Goal: Task Accomplishment & Management: Manage account settings

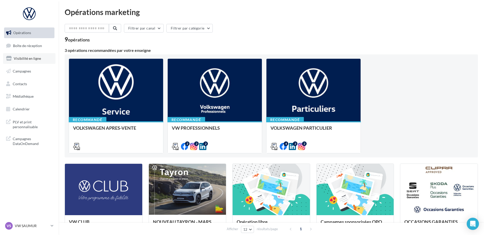
click at [34, 59] on span "Visibilité en ligne" at bounding box center [27, 58] width 27 height 4
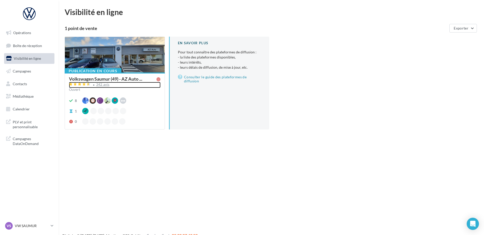
click at [101, 84] on div "342 avis" at bounding box center [102, 84] width 13 height 3
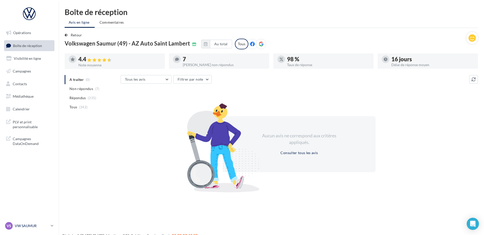
click at [25, 228] on p "VW SAUMUR" at bounding box center [32, 225] width 34 height 5
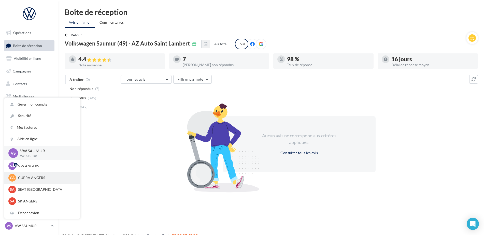
scroll to position [25, 0]
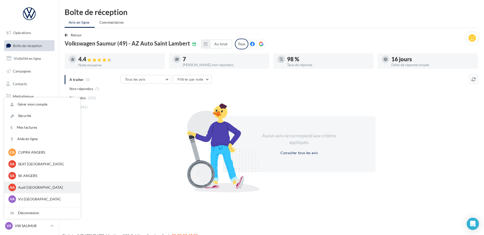
click at [30, 186] on p "Audi [GEOGRAPHIC_DATA]" at bounding box center [46, 187] width 56 height 5
